Goal: Information Seeking & Learning: Understand process/instructions

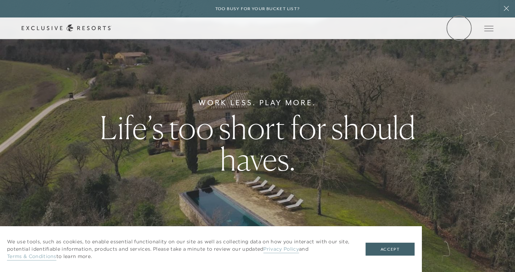
click at [0, 0] on link "Member Login" at bounding box center [0, 0] width 0 height 0
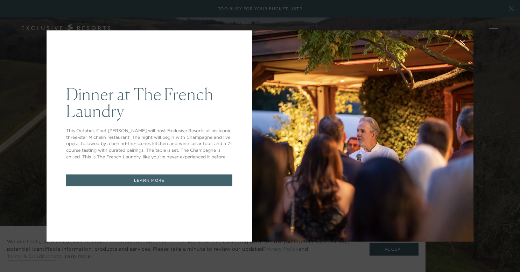
click at [275, 148] on div at bounding box center [363, 135] width 222 height 211
click at [460, 41] on icon at bounding box center [462, 42] width 5 height 5
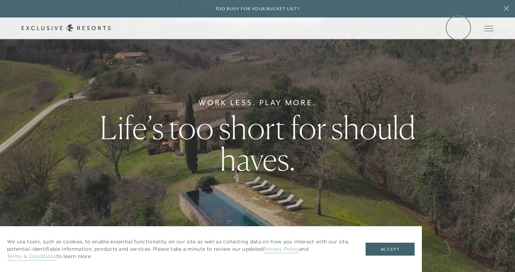
click at [0, 0] on link "Member Login" at bounding box center [0, 0] width 0 height 0
click at [0, 0] on link "How it works" at bounding box center [0, 0] width 0 height 0
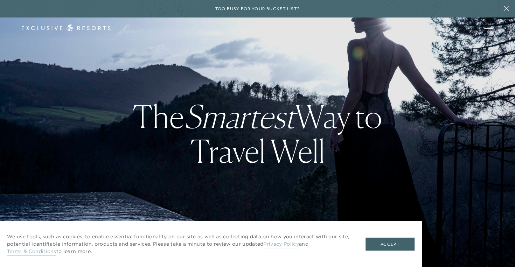
click at [407, 243] on button "Accept" at bounding box center [389, 244] width 49 height 13
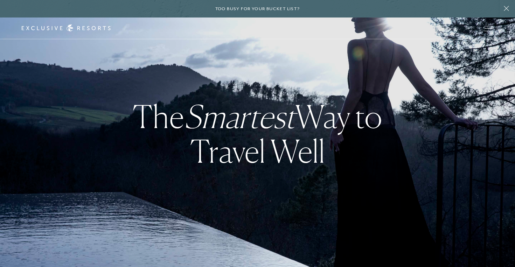
click at [496, 150] on div "The Smartest Way to Travel Well" at bounding box center [257, 133] width 515 height 267
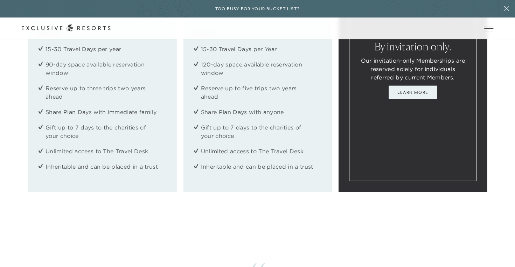
scroll to position [972, 0]
